Goal: Book appointment/travel/reservation

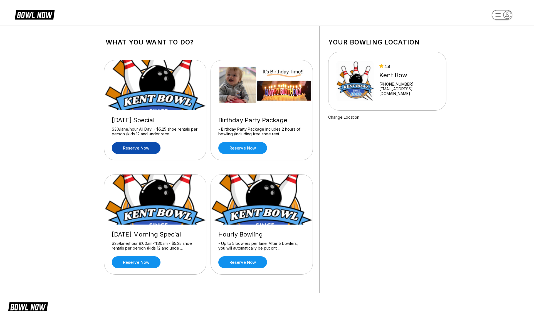
click at [138, 149] on link "Reserve now" at bounding box center [136, 148] width 49 height 12
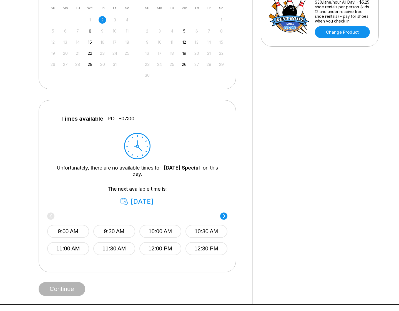
scroll to position [280, 0]
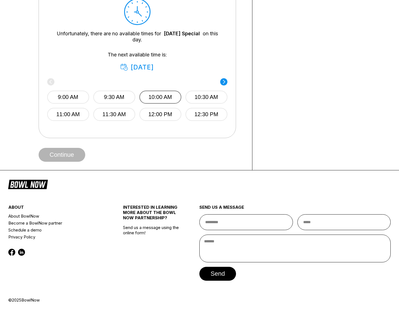
click at [161, 96] on button "10:00 AM" at bounding box center [161, 97] width 42 height 13
click at [73, 150] on button "Continue" at bounding box center [62, 155] width 47 height 14
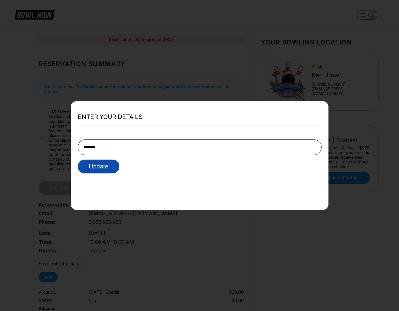
type input "********"
click at [110, 166] on button "Update" at bounding box center [99, 167] width 42 height 14
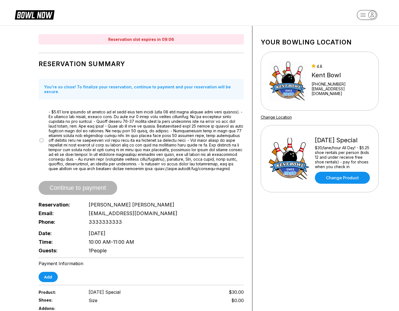
click at [43, 138] on div at bounding box center [141, 139] width 205 height 61
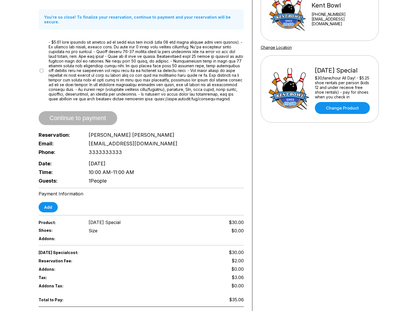
scroll to position [74, 0]
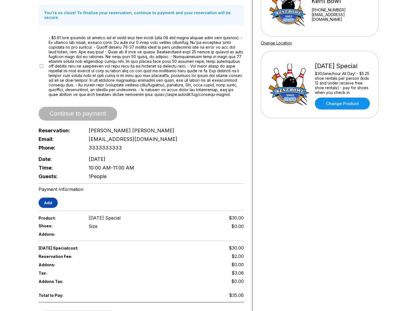
click at [51, 202] on button "Add" at bounding box center [48, 203] width 19 height 10
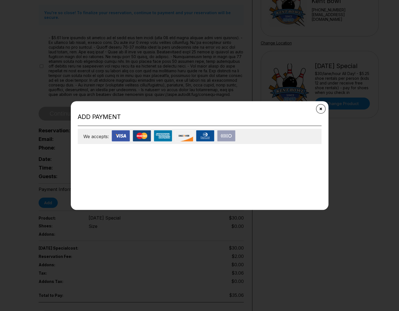
click at [320, 108] on icon "Close" at bounding box center [321, 108] width 4 height 4
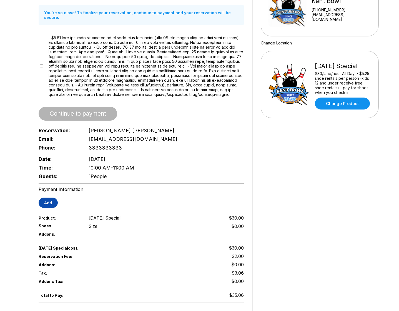
click at [48, 204] on button "Add" at bounding box center [48, 203] width 19 height 10
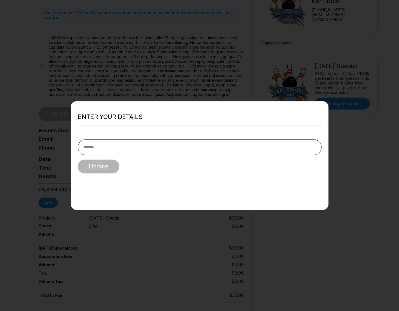
scroll to position [38, 0]
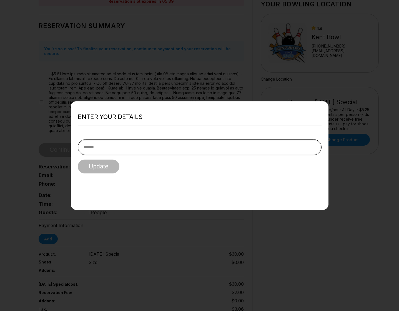
click at [102, 153] on input "text" at bounding box center [200, 147] width 244 height 16
click at [103, 146] on input "text" at bounding box center [200, 147] width 244 height 16
type input "**********"
click at [112, 167] on button "Update" at bounding box center [99, 167] width 42 height 14
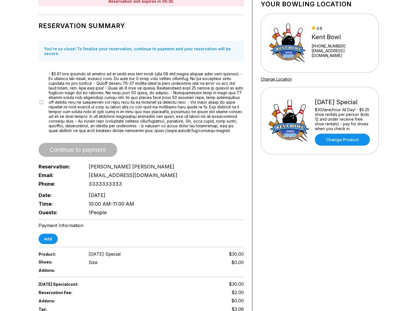
scroll to position [0, 0]
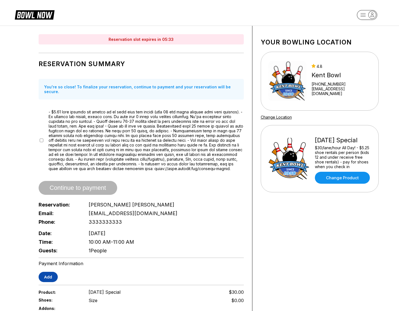
click at [48, 279] on button "Add" at bounding box center [48, 277] width 19 height 10
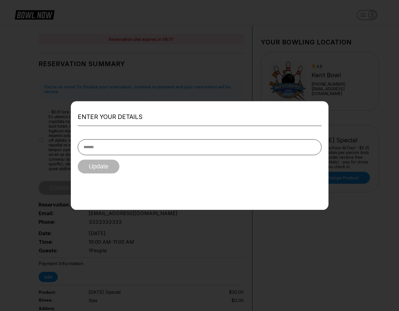
click at [121, 139] on form "Update" at bounding box center [200, 151] width 244 height 43
click at [121, 144] on input "text" at bounding box center [200, 147] width 244 height 16
type input "***"
click at [87, 168] on button "Update" at bounding box center [99, 167] width 42 height 14
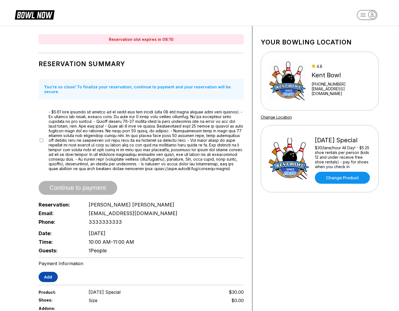
click at [50, 280] on button "Add" at bounding box center [48, 277] width 19 height 10
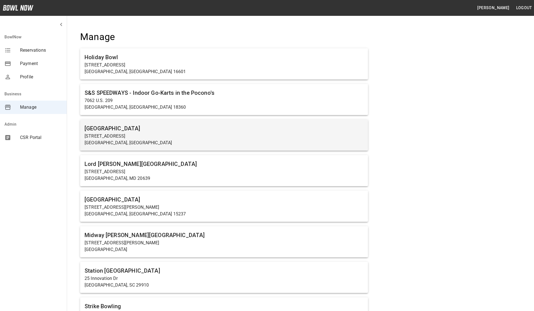
scroll to position [784, 0]
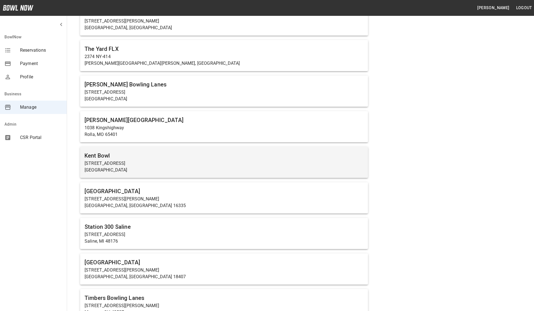
click at [106, 158] on h6 "Kent Bowl" at bounding box center [223, 155] width 279 height 9
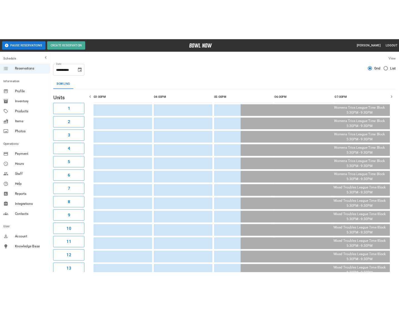
scroll to position [0, 484]
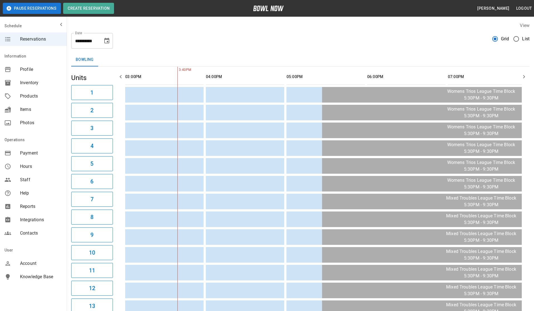
click at [36, 156] on span "Payment" at bounding box center [41, 153] width 42 height 7
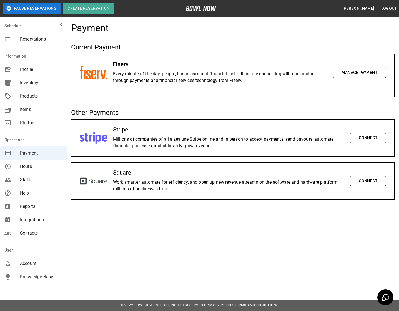
click at [356, 74] on button "Manage Payment" at bounding box center [359, 73] width 53 height 10
click at [359, 71] on button "Manage Payment" at bounding box center [359, 73] width 53 height 10
